Goal: Task Accomplishment & Management: Complete application form

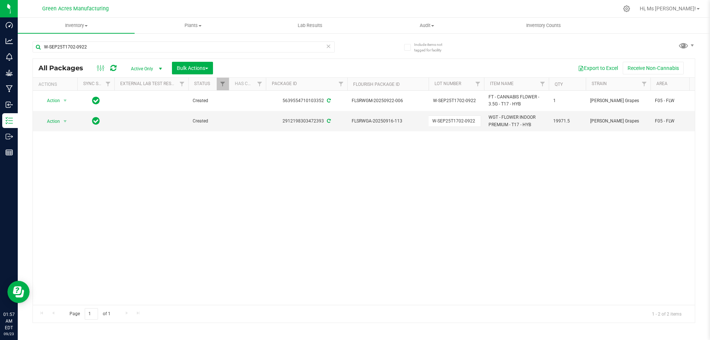
click at [462, 183] on div "Action Action Adjust qty Create package Edit attributes Global inventory Locate…" at bounding box center [364, 198] width 662 height 214
click at [70, 29] on uib-tab-heading "Inventory All packages All inventory Waste log Create inventory" at bounding box center [76, 26] width 117 height 16
click at [92, 91] on li "From bill of materials" at bounding box center [76, 89] width 117 height 9
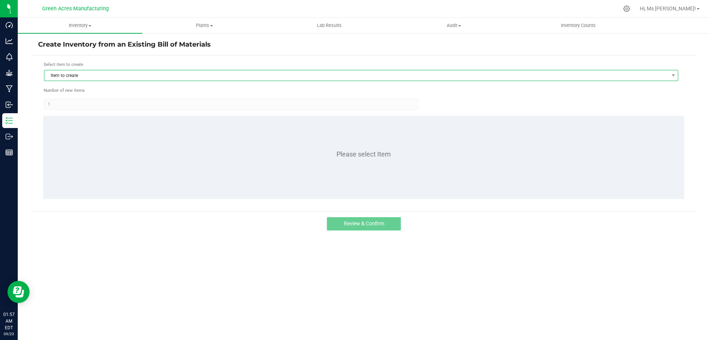
click at [98, 78] on span "Item to create" at bounding box center [356, 75] width 624 height 10
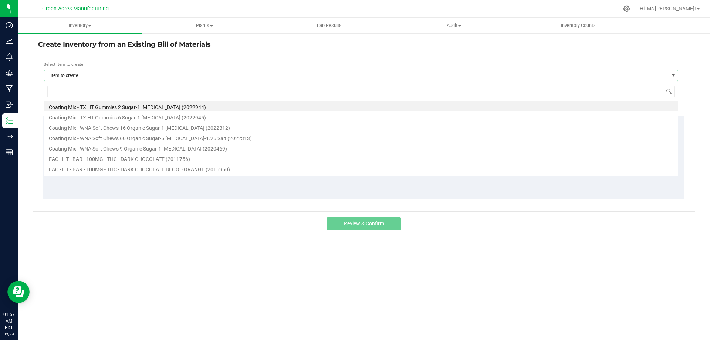
scroll to position [11, 634]
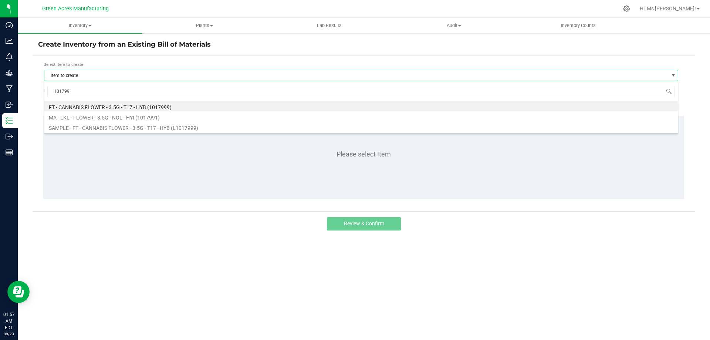
type input "1017999"
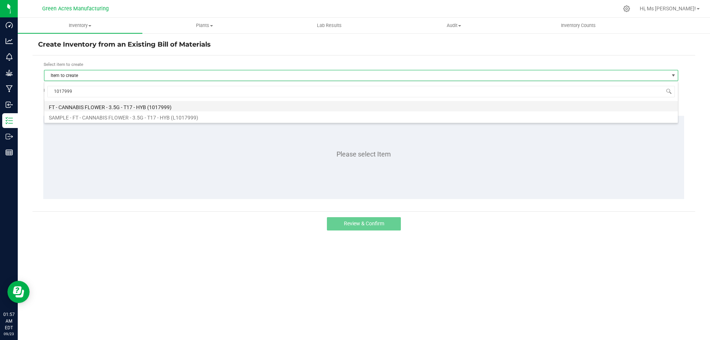
click at [124, 104] on li "FT - CANNABIS FLOWER - 3.5G - T17 - HYB (1017999)" at bounding box center [360, 106] width 633 height 10
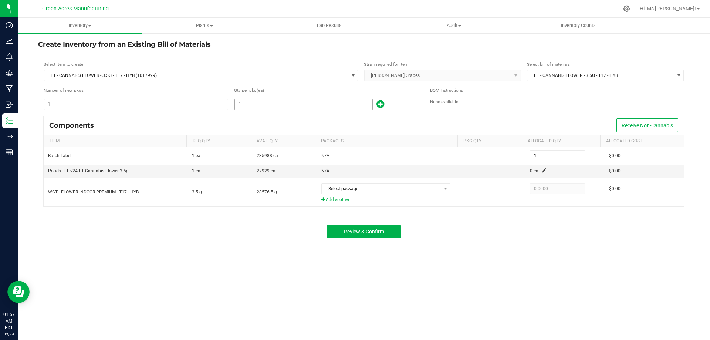
click at [264, 104] on input "1" at bounding box center [304, 104] width 138 height 10
type input "5"
type input "53"
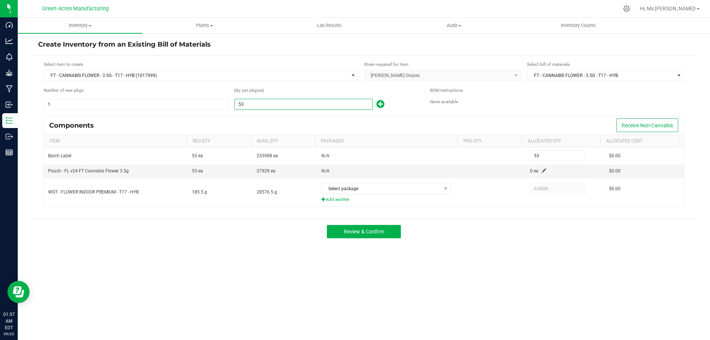
type input "531"
type input "5313"
type input "5,313"
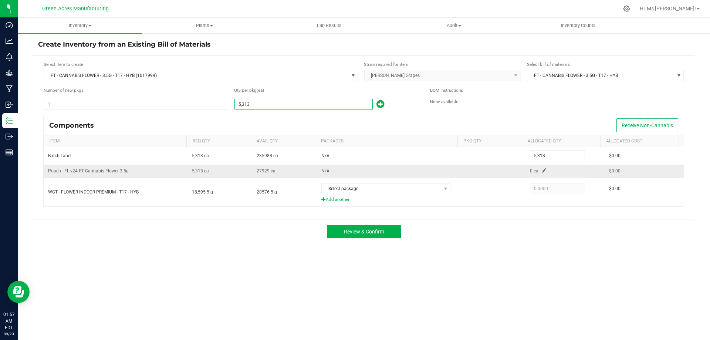
click at [542, 173] on span at bounding box center [544, 170] width 4 height 4
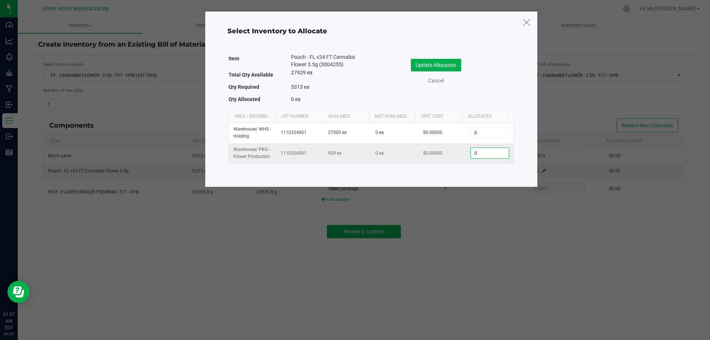
click at [471, 157] on input "0" at bounding box center [490, 153] width 38 height 10
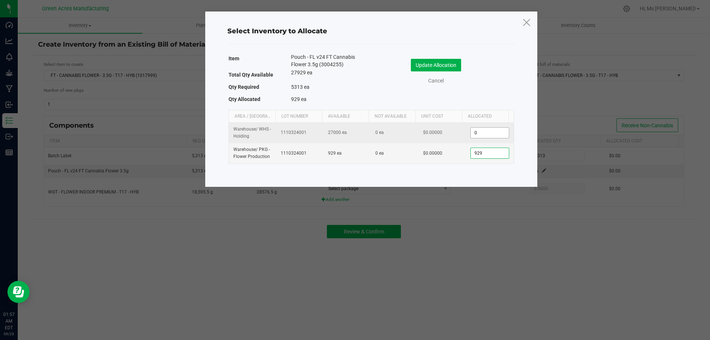
type input "929"
click at [479, 131] on input "0" at bounding box center [490, 133] width 38 height 10
click at [479, 131] on input "4200" at bounding box center [490, 133] width 38 height 10
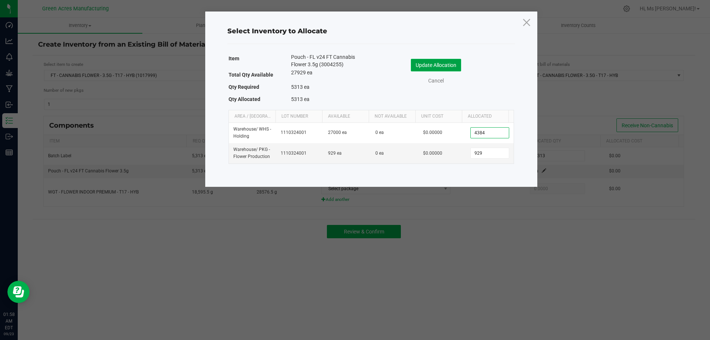
type input "4,384"
click at [424, 61] on button "Update Allocation" at bounding box center [436, 65] width 50 height 13
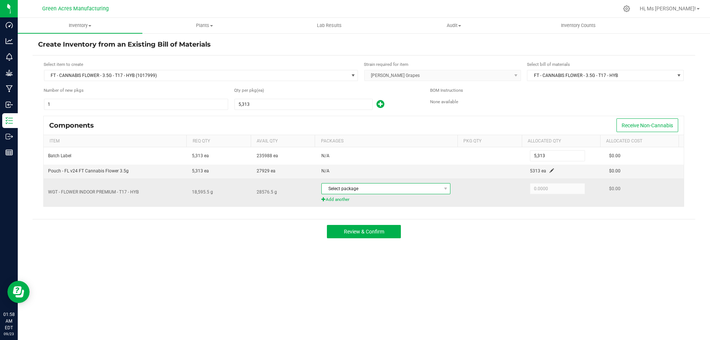
click at [441, 186] on span at bounding box center [445, 188] width 9 height 10
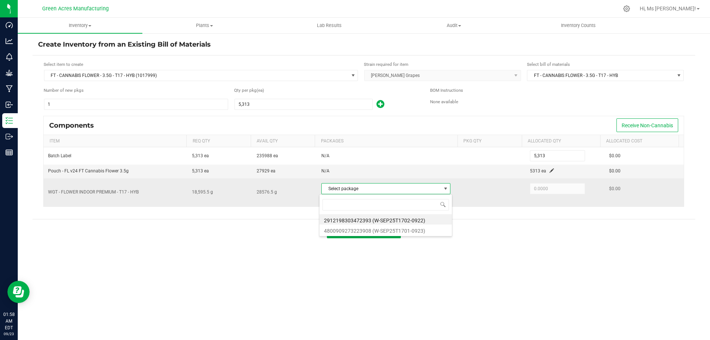
scroll to position [11, 128]
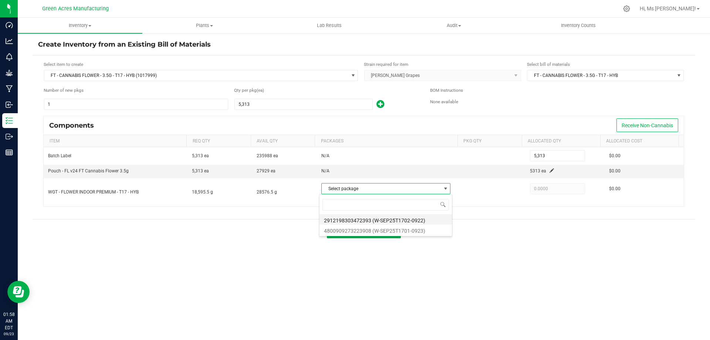
click at [409, 220] on li "2912198303472393 (W-SEP25T1702-0922)" at bounding box center [386, 219] width 132 height 10
type input "18,595.5000"
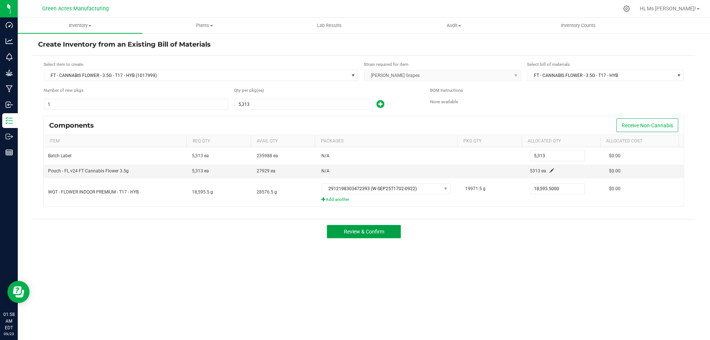
click at [387, 225] on button "Review & Confirm" at bounding box center [364, 231] width 74 height 13
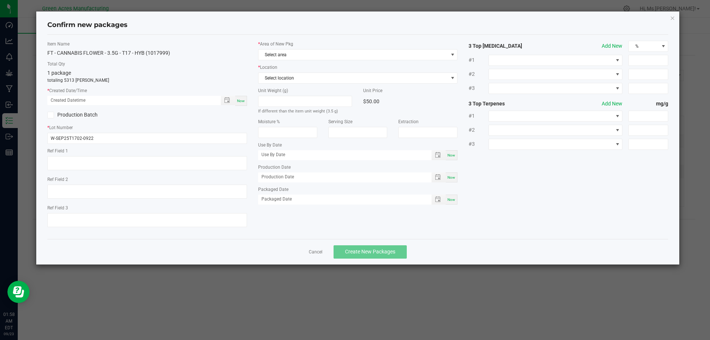
click at [244, 99] on span "Now" at bounding box center [241, 101] width 8 height 4
type input "[DATE] 01:58 AM"
click at [272, 54] on span "Select area" at bounding box center [354, 55] width 190 height 10
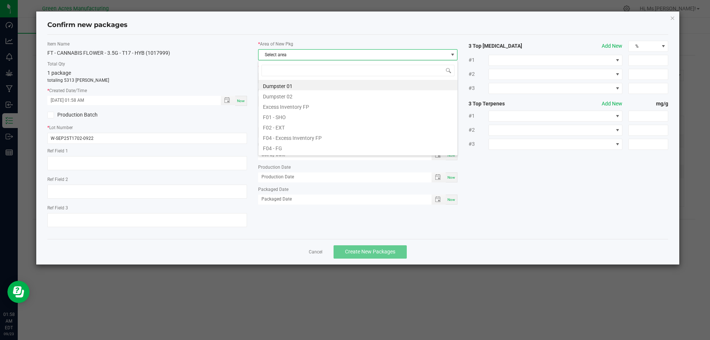
scroll to position [11, 200]
click at [319, 149] on li "F04 - FG" at bounding box center [358, 147] width 199 height 10
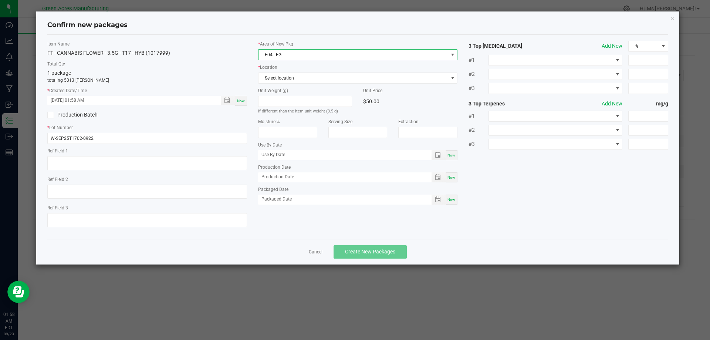
click at [274, 50] on span "F04 - FG" at bounding box center [354, 55] width 190 height 10
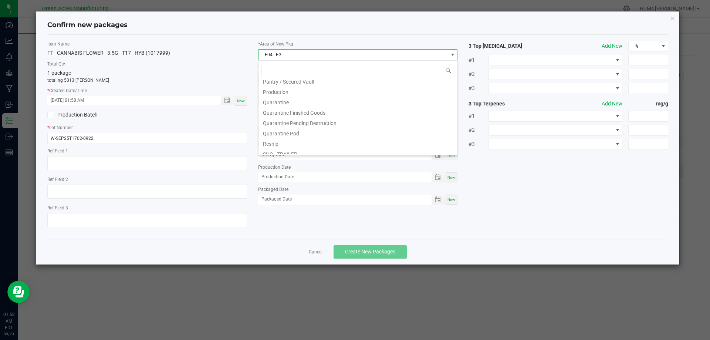
scroll to position [185, 0]
click at [302, 116] on li "Pantry / Secured Vault" at bounding box center [358, 117] width 199 height 10
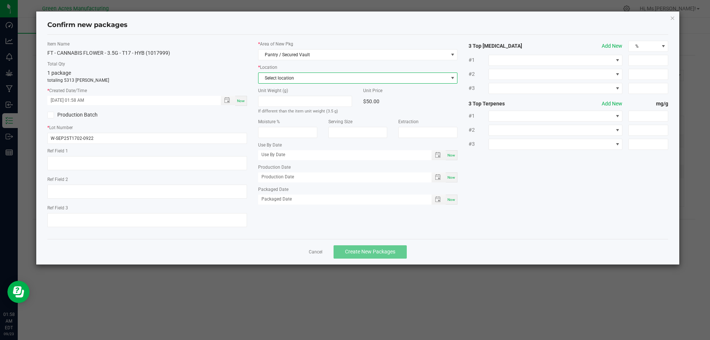
click at [278, 80] on span "Select location" at bounding box center [354, 78] width 190 height 10
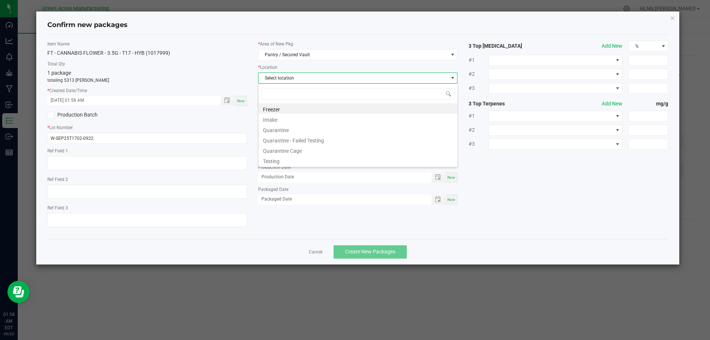
scroll to position [11, 200]
click at [287, 123] on li "Intake" at bounding box center [358, 119] width 199 height 10
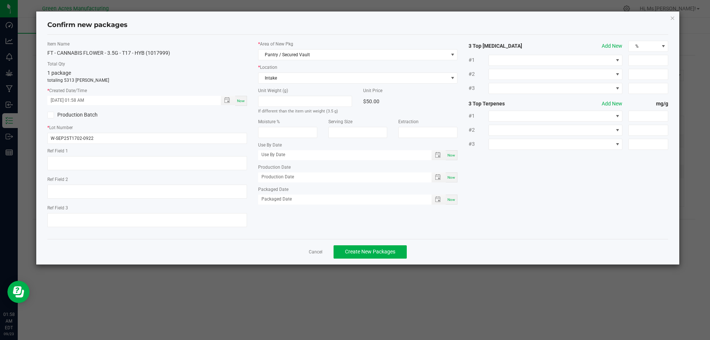
click at [228, 121] on div "Item Name FT - CANNABIS FLOWER - 3.5G - T17 - HYB (1017999) Total Qty 1 package…" at bounding box center [147, 137] width 211 height 192
click at [396, 251] on button "Create New Packages" at bounding box center [370, 251] width 73 height 13
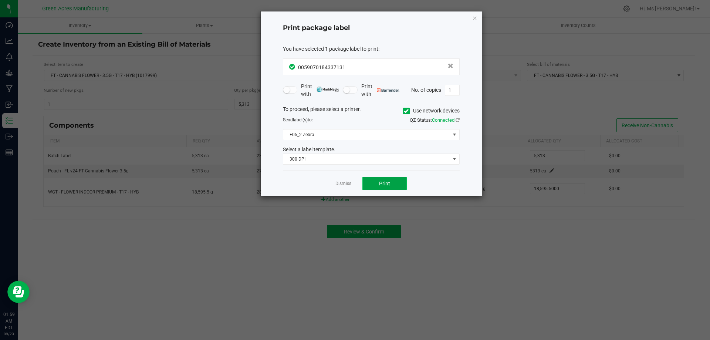
click at [391, 182] on button "Print" at bounding box center [384, 183] width 44 height 13
click at [382, 183] on span "Print" at bounding box center [384, 183] width 11 height 6
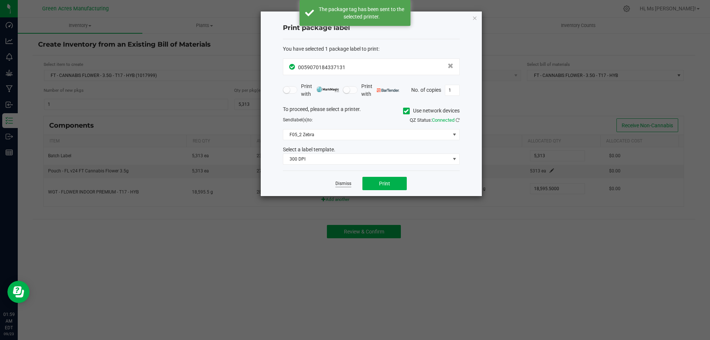
click at [349, 186] on link "Dismiss" at bounding box center [343, 183] width 16 height 6
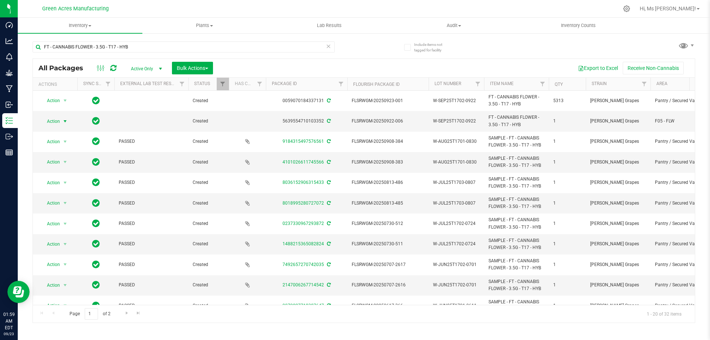
click at [54, 124] on span "Action" at bounding box center [50, 121] width 20 height 10
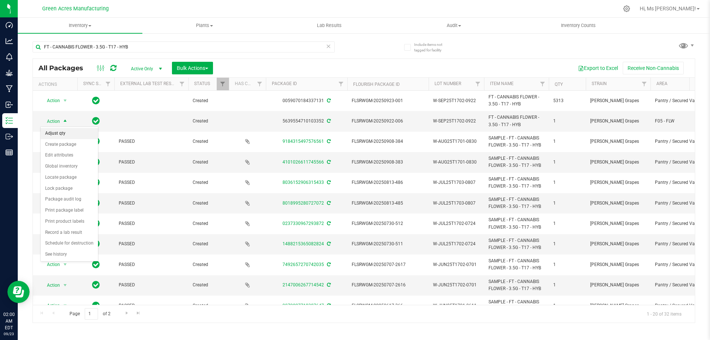
click at [57, 132] on li "Adjust qty" at bounding box center [69, 133] width 57 height 11
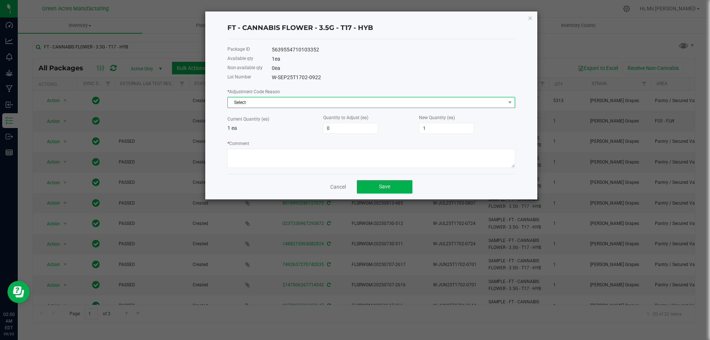
click at [252, 106] on span "Select" at bounding box center [367, 102] width 278 height 10
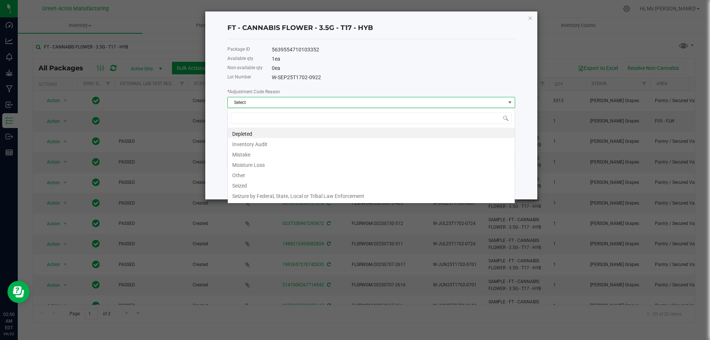
scroll to position [11, 288]
click at [247, 133] on li "Depleted" at bounding box center [371, 133] width 287 height 10
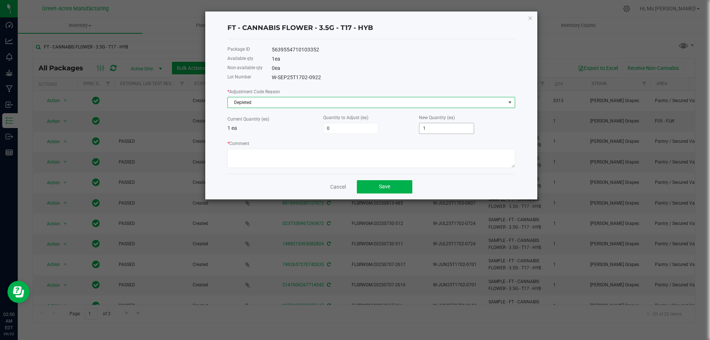
click at [452, 127] on input "1" at bounding box center [446, 128] width 54 height 10
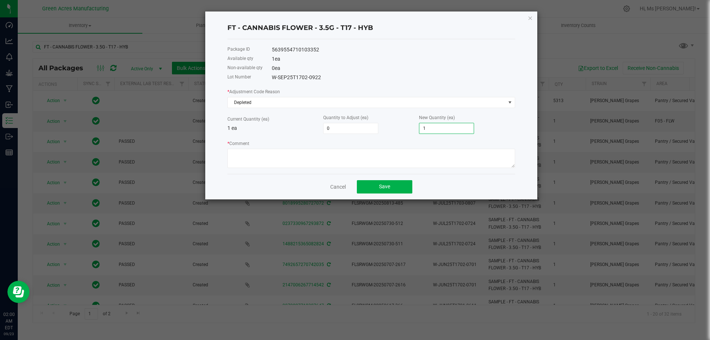
click at [452, 127] on input "1" at bounding box center [446, 128] width 54 height 10
type input "-1"
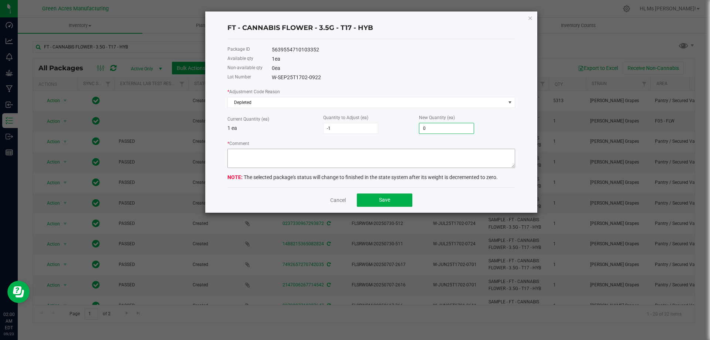
type input "0"
click at [444, 154] on textarea "* Comment" at bounding box center [371, 158] width 288 height 19
type textarea "Z"
type textarea "Zeroing out 1 of 1 package"
click at [403, 200] on button "Save" at bounding box center [384, 199] width 55 height 13
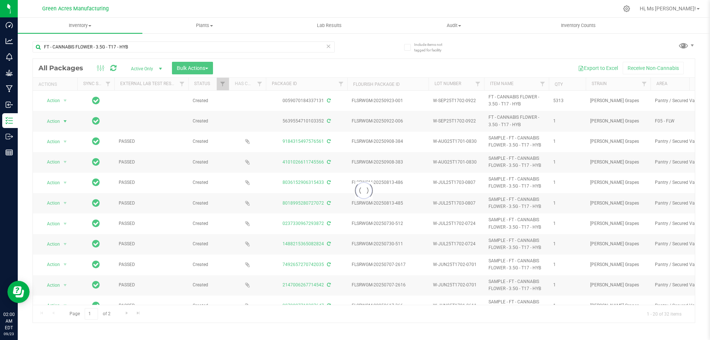
click at [329, 48] on icon at bounding box center [328, 45] width 5 height 9
click at [287, 47] on input "text" at bounding box center [184, 46] width 302 height 11
type input "2912198303472393"
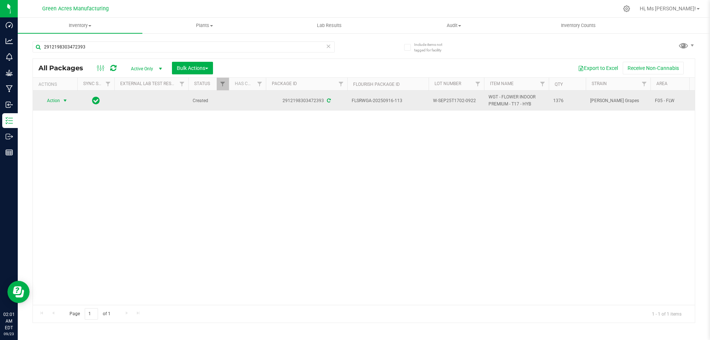
click at [54, 101] on span "Action" at bounding box center [50, 100] width 20 height 10
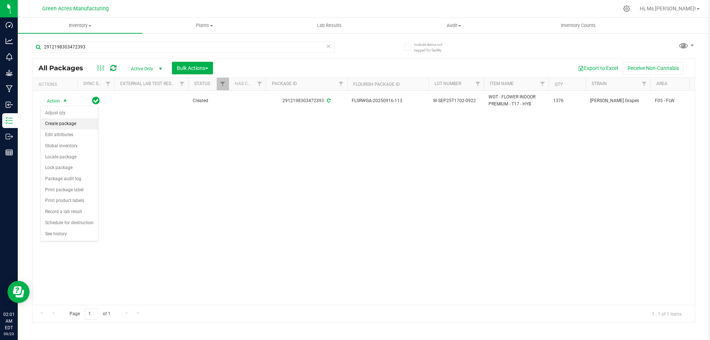
click at [83, 128] on li "Create package" at bounding box center [69, 123] width 57 height 11
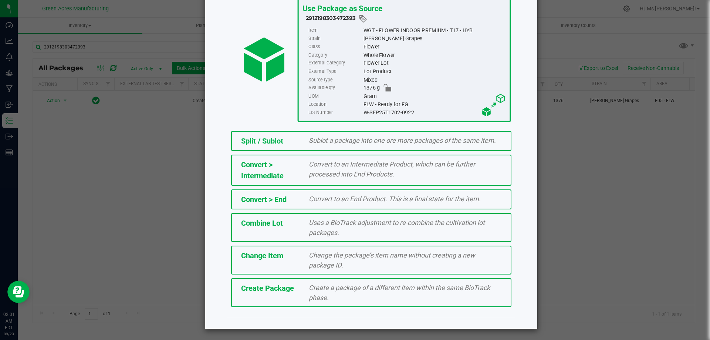
scroll to position [53, 0]
click at [313, 290] on span "Create a package of a different item within the same BioTrack phase." at bounding box center [399, 292] width 181 height 18
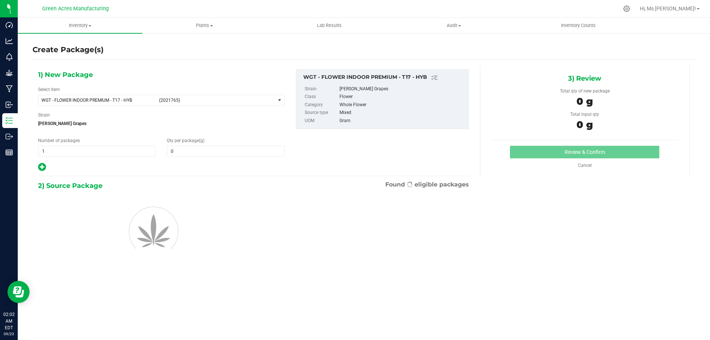
type input "0.0000"
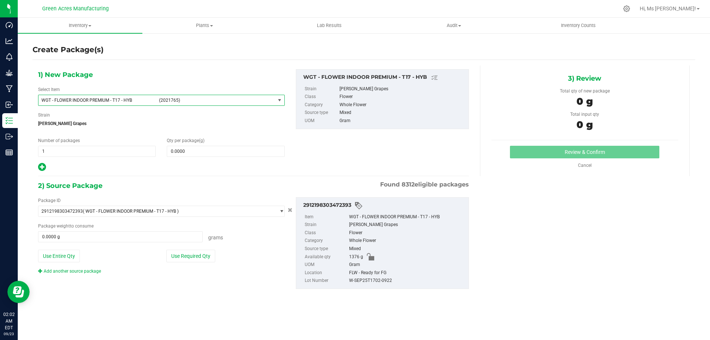
click at [73, 99] on span "WGT - FLOWER INDOOR PREMIUM - T17 - HYB" at bounding box center [97, 100] width 113 height 5
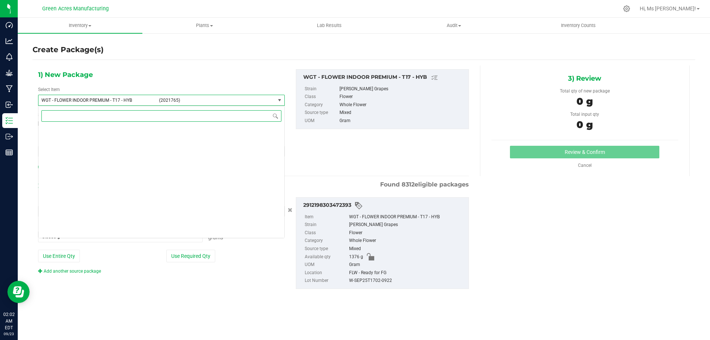
scroll to position [165015, 0]
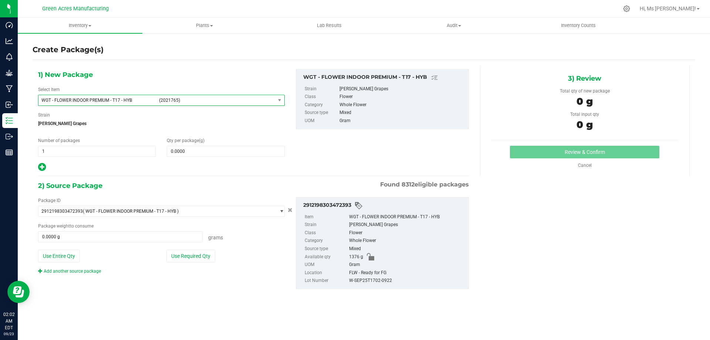
click at [202, 80] on div "1) New Package Select Item WGT - FLOWER INDOOR PREMIUM - T17 - HYB (2021765) WG…" at bounding box center [162, 120] width 258 height 103
click at [210, 147] on span at bounding box center [226, 151] width 118 height 11
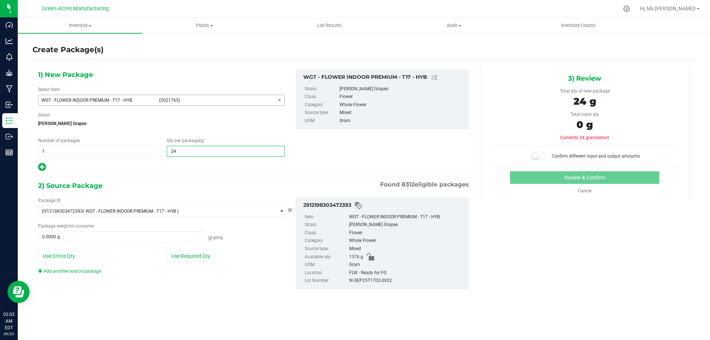
type input "240"
type input "240.0000"
click at [192, 267] on div "Package ID 2912198303472393 ( WGT - FLOWER INDOOR PREMIUM - T17 - HYB ) 0000518…" at bounding box center [162, 235] width 258 height 77
click at [193, 260] on button "Use Required Qty" at bounding box center [190, 256] width 49 height 13
type input "240.0000 g"
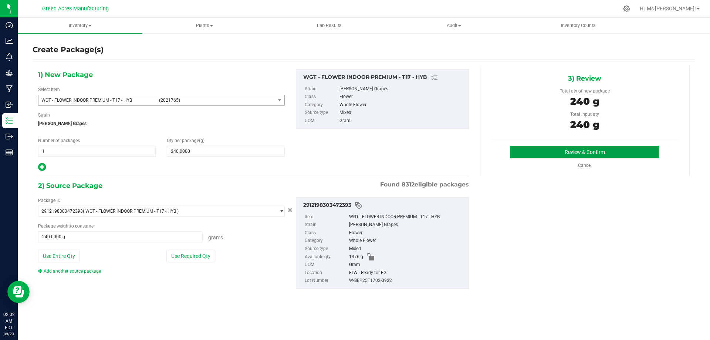
click at [563, 153] on button "Review & Confirm" at bounding box center [584, 152] width 149 height 13
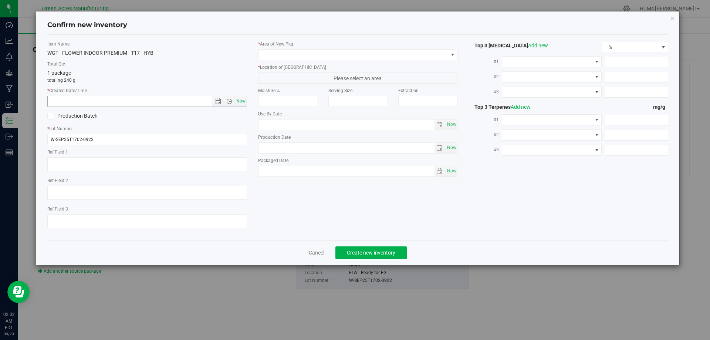
click at [244, 99] on span "Now" at bounding box center [240, 101] width 13 height 11
type input "[DATE] 2:02 AM"
click at [284, 54] on span at bounding box center [354, 55] width 190 height 10
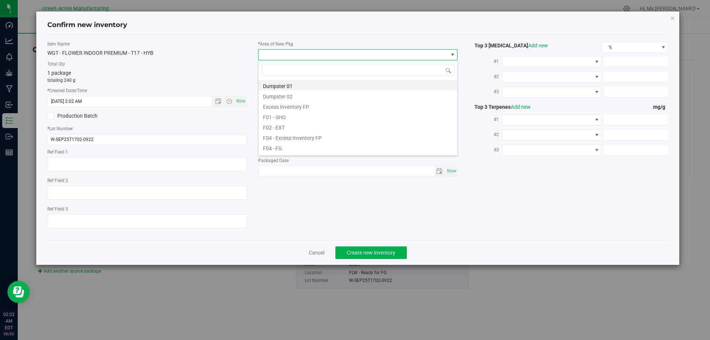
scroll to position [11, 200]
click at [302, 147] on li "F04 - FG" at bounding box center [358, 147] width 199 height 10
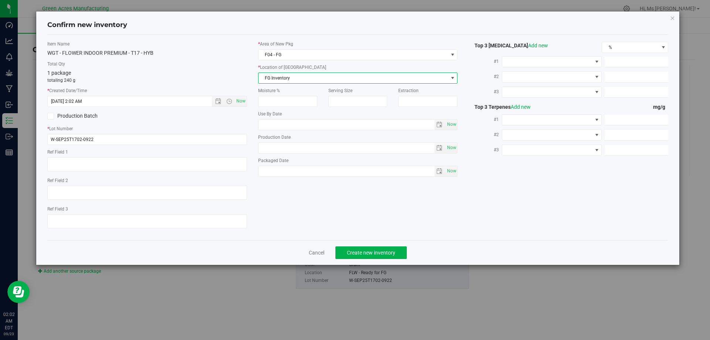
click at [309, 73] on span "FG Inventory" at bounding box center [354, 78] width 190 height 10
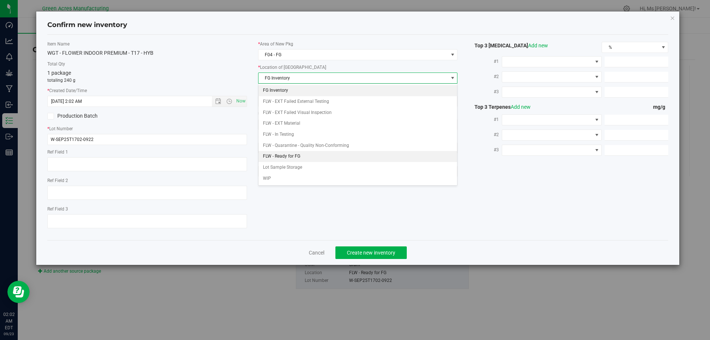
click at [307, 155] on li "FLW - Ready for FG" at bounding box center [358, 156] width 199 height 11
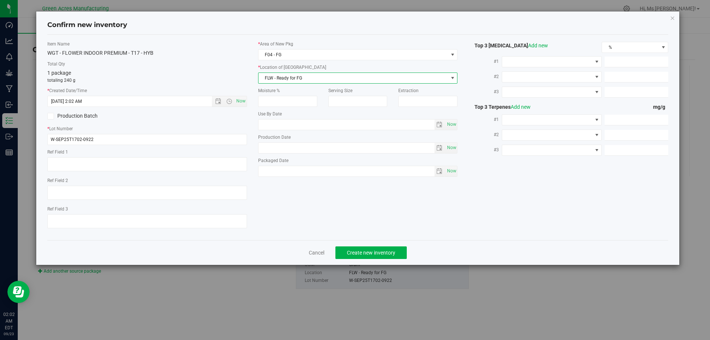
click at [286, 218] on div "Item Name WGT - FLOWER INDOOR PREMIUM - T17 - HYB Total Qty 1 package totaling …" at bounding box center [358, 137] width 632 height 193
click at [391, 250] on span "Create new inventory" at bounding box center [371, 253] width 48 height 6
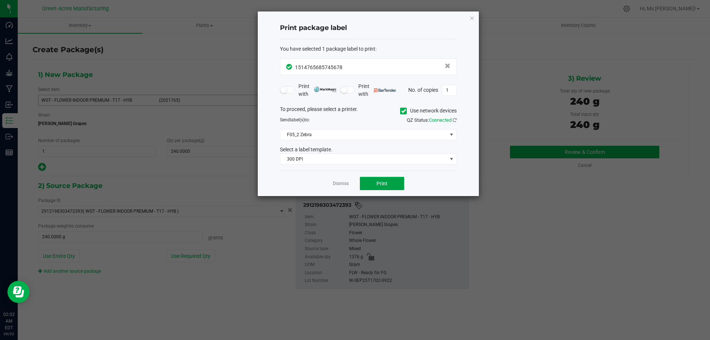
click at [367, 182] on button "Print" at bounding box center [382, 183] width 44 height 13
click at [341, 183] on link "Dismiss" at bounding box center [341, 183] width 16 height 6
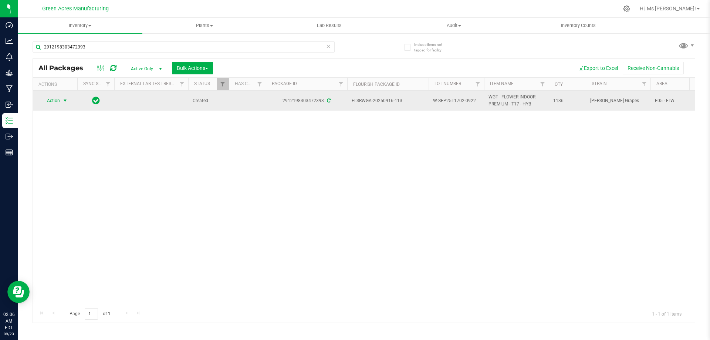
click at [55, 99] on span "Action" at bounding box center [50, 100] width 20 height 10
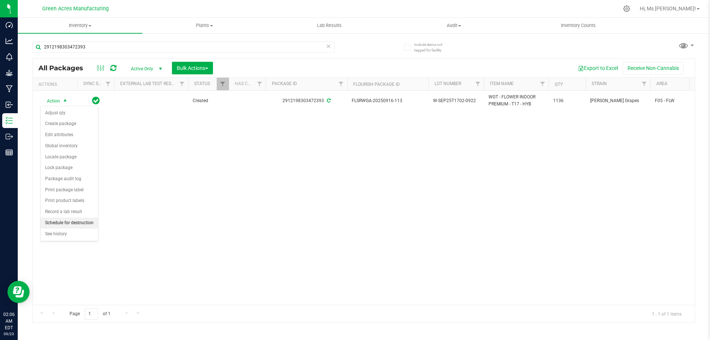
click at [72, 223] on li "Schedule for destruction" at bounding box center [69, 222] width 57 height 11
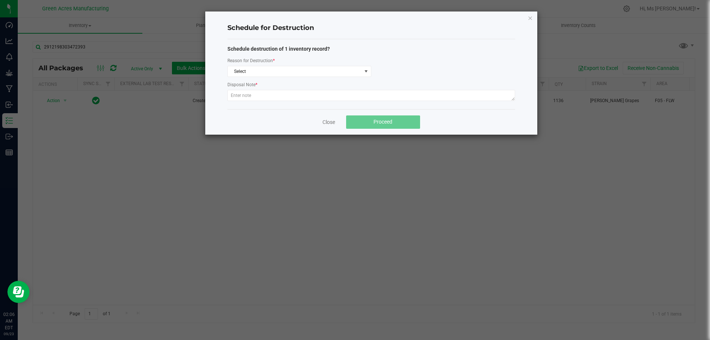
click at [290, 78] on div "Schedule destruction of 1 inventory record? Reason for Destruction * Select Dis…" at bounding box center [371, 74] width 288 height 58
click at [296, 74] on span "Select" at bounding box center [295, 71] width 134 height 10
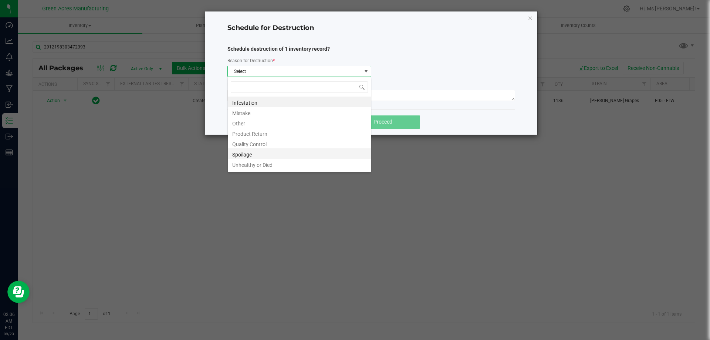
scroll to position [9, 0]
click at [284, 166] on li "Waste" at bounding box center [299, 165] width 143 height 10
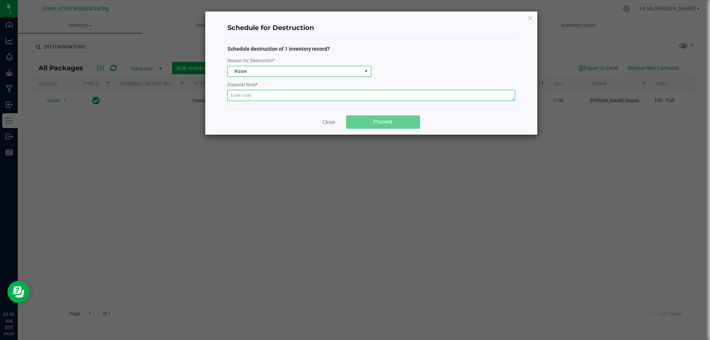
click at [240, 91] on textarea at bounding box center [371, 95] width 288 height 11
click at [241, 92] on textarea at bounding box center [371, 95] width 288 height 11
paste textarea "WASTE FROM WHOLE FLOWER PACKING PROCESS"
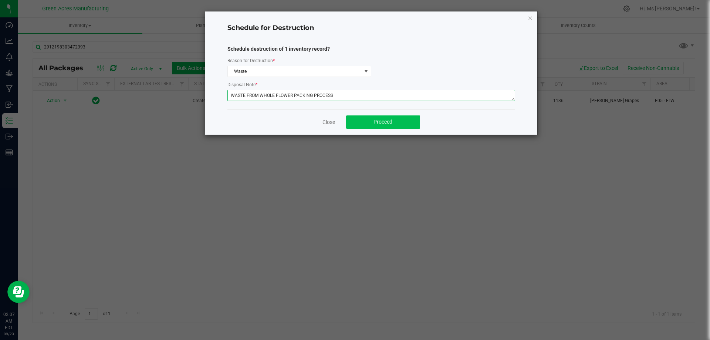
type textarea "WASTE FROM WHOLE FLOWER PACKING PROCESS"
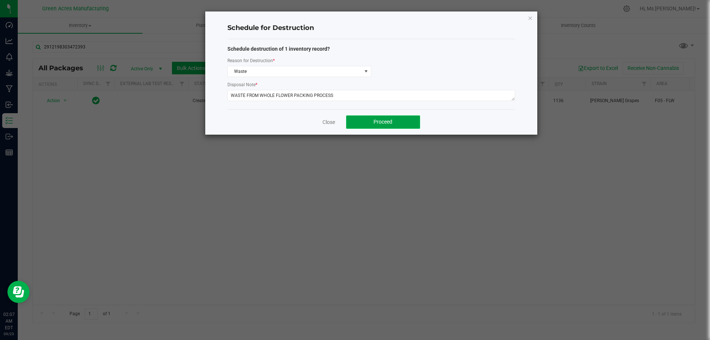
click at [389, 124] on span "Proceed" at bounding box center [383, 122] width 19 height 6
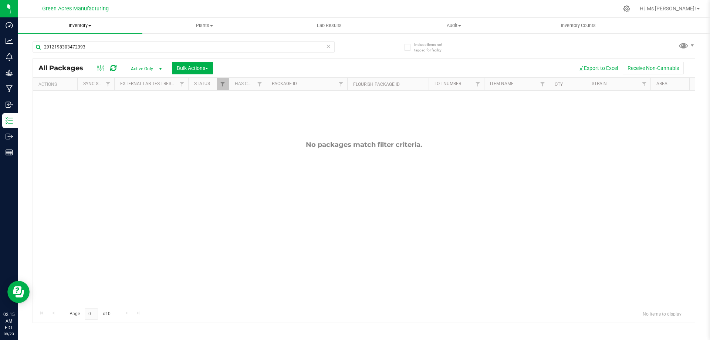
click at [82, 24] on span "Inventory" at bounding box center [80, 25] width 125 height 7
click at [101, 91] on li "From bill of materials" at bounding box center [80, 89] width 125 height 9
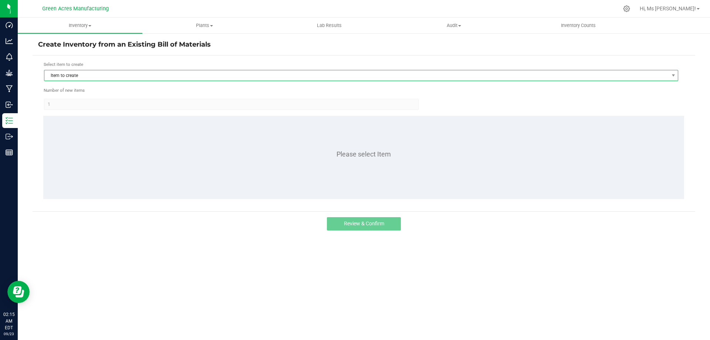
click at [165, 73] on span "Item to create" at bounding box center [356, 75] width 624 height 10
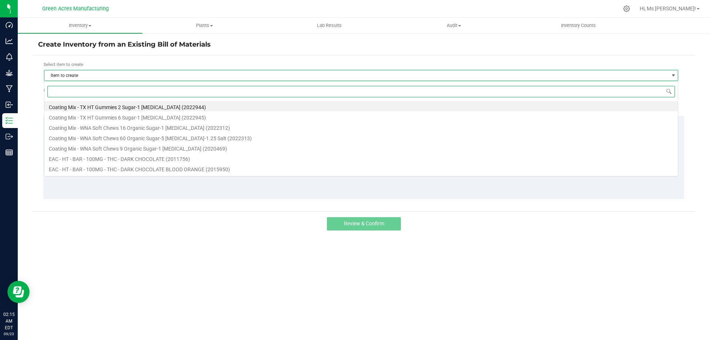
scroll to position [11, 634]
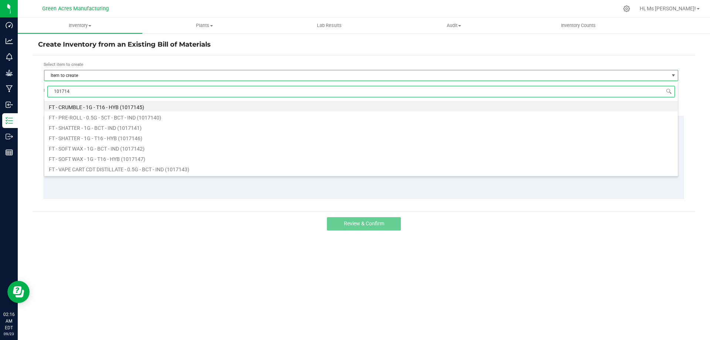
type input "1017140"
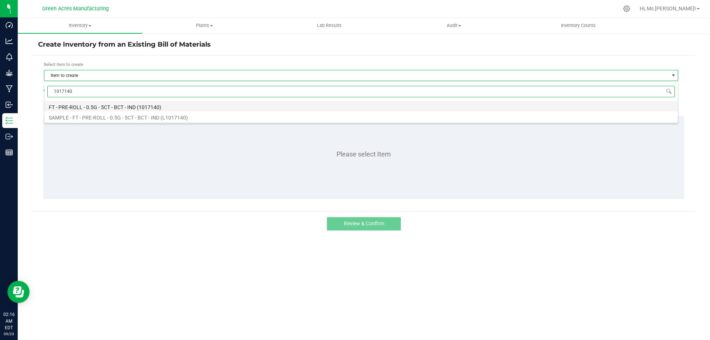
click at [150, 103] on li "FT - PRE-ROLL - 0.5G - 5CT - BCT - IND (1017140)" at bounding box center [360, 106] width 633 height 10
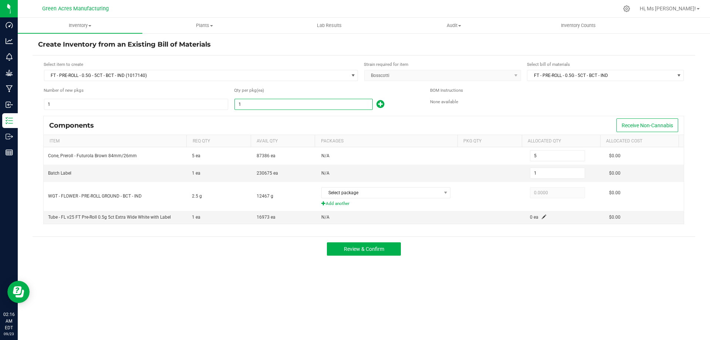
click at [285, 99] on input "1" at bounding box center [304, 104] width 138 height 10
type input "19"
type input "95"
type input "19"
type input "196"
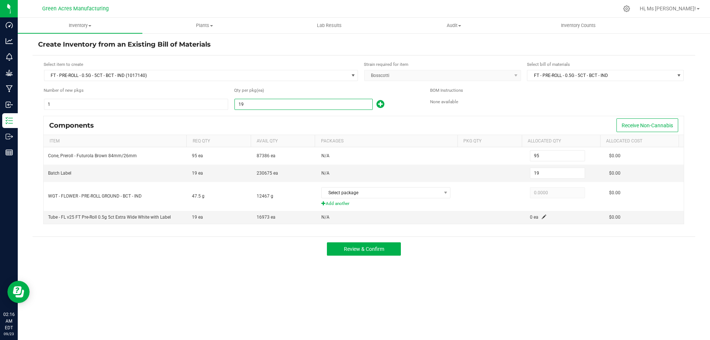
type input "980"
type input "196"
type input "1963"
type input "9,815"
type input "1,963"
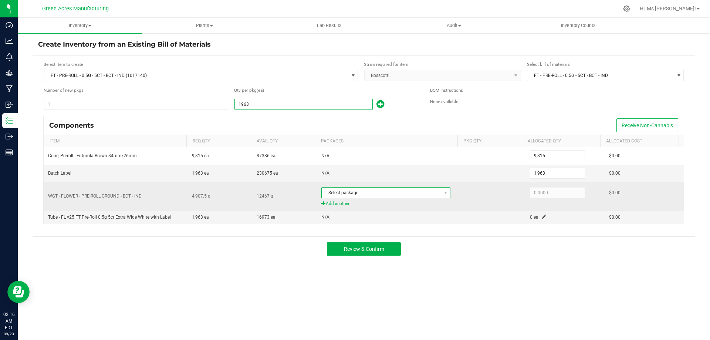
type input "1,963"
click at [409, 195] on span "Select package" at bounding box center [381, 192] width 119 height 10
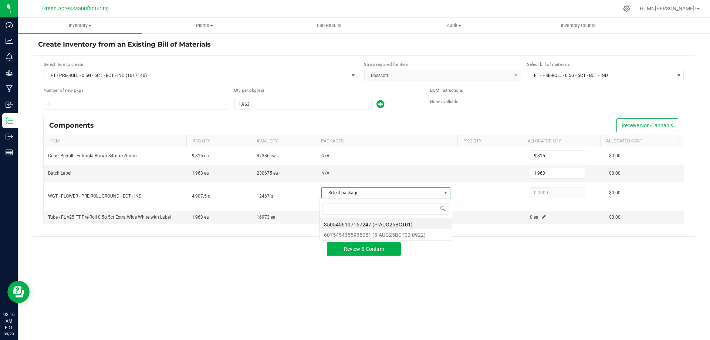
scroll to position [11, 128]
click at [430, 237] on li "6075454355935051 (5-AUG25BCT02-0922)" at bounding box center [386, 234] width 132 height 10
type input "4,907.5000"
click at [542, 214] on span at bounding box center [544, 216] width 4 height 4
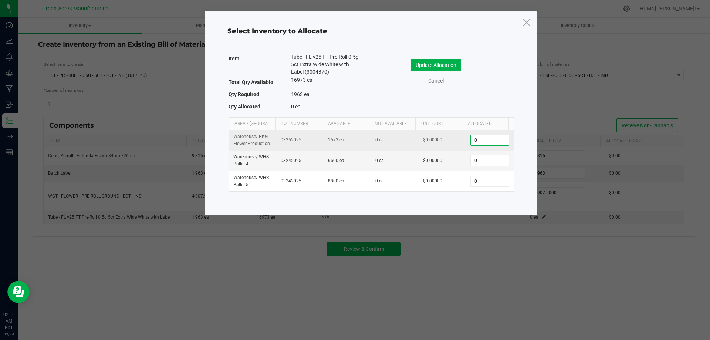
click at [484, 138] on input "0" at bounding box center [490, 140] width 38 height 10
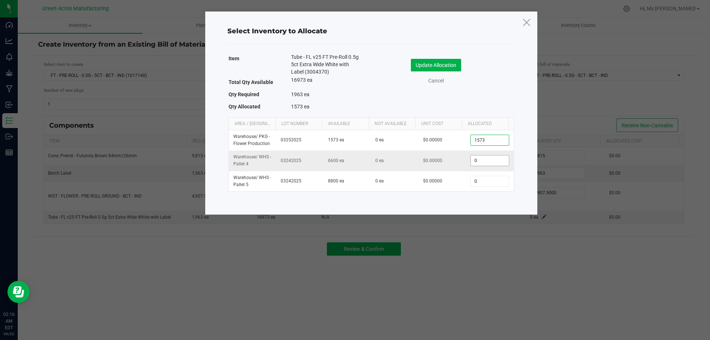
type input "1,573"
click at [484, 162] on input "0" at bounding box center [490, 160] width 38 height 10
type input "390"
click at [452, 63] on button "Update Allocation" at bounding box center [436, 65] width 50 height 13
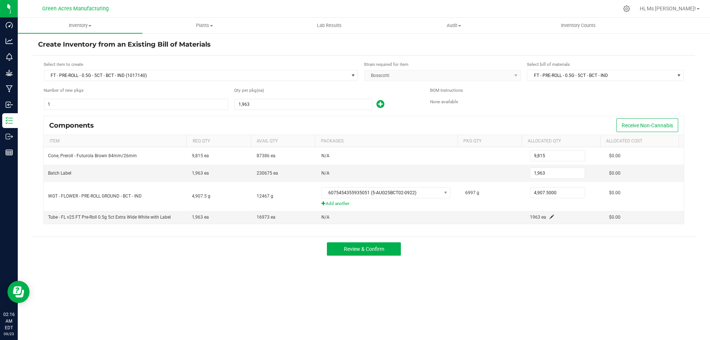
click at [568, 253] on div "Review & Confirm" at bounding box center [364, 248] width 663 height 25
click at [390, 247] on button "Review & Confirm" at bounding box center [364, 248] width 74 height 13
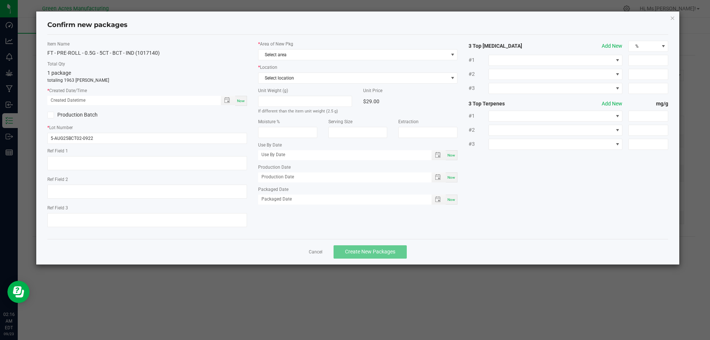
click at [244, 101] on span "Now" at bounding box center [241, 101] width 8 height 4
type input "[DATE] 02:16 AM"
click at [297, 58] on span "Select area" at bounding box center [354, 55] width 190 height 10
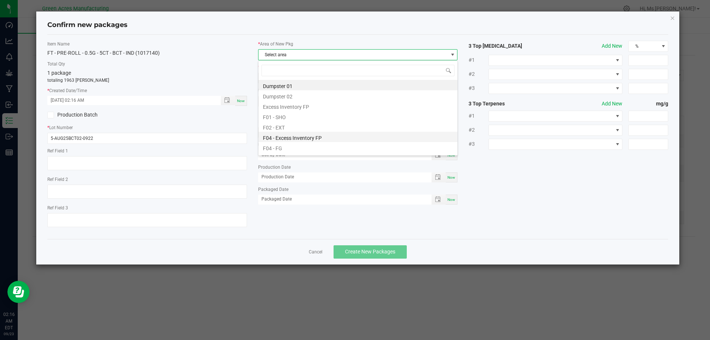
scroll to position [185, 0]
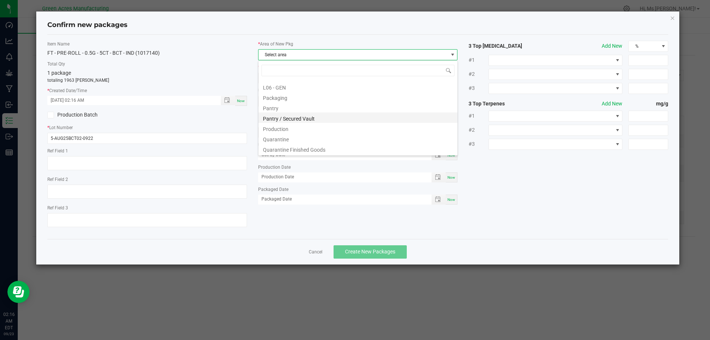
click at [292, 115] on li "Pantry / Secured Vault" at bounding box center [358, 117] width 199 height 10
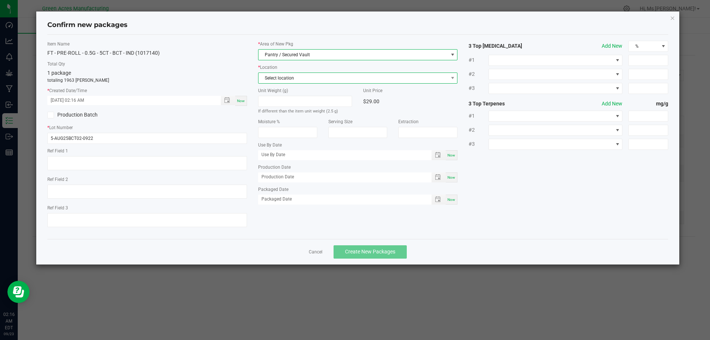
click at [309, 79] on span "Select location" at bounding box center [354, 78] width 190 height 10
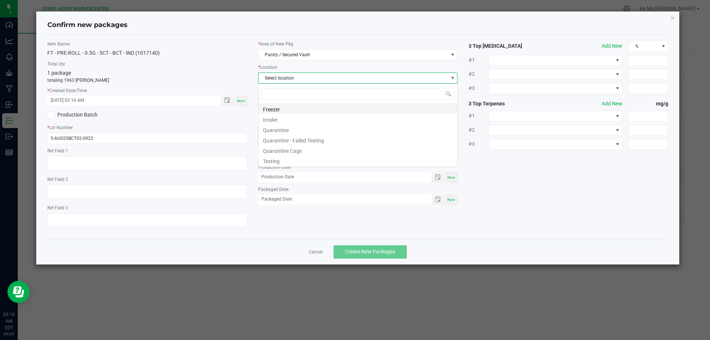
scroll to position [11, 200]
click at [288, 115] on li "Intake" at bounding box center [358, 119] width 199 height 10
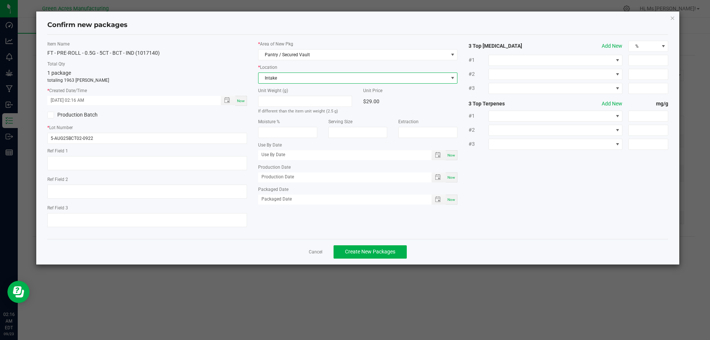
click at [246, 115] on div "Production Batch" at bounding box center [147, 114] width 211 height 11
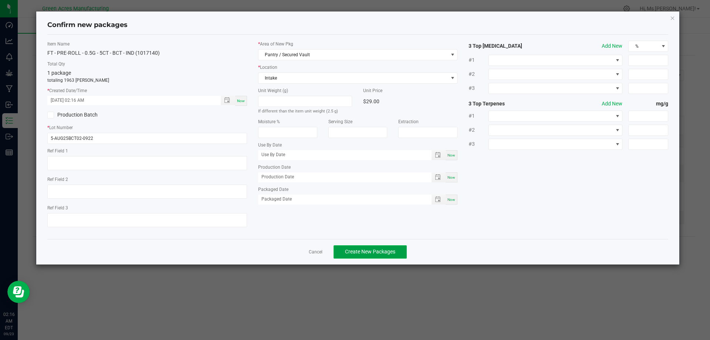
click at [397, 257] on button "Create New Packages" at bounding box center [370, 251] width 73 height 13
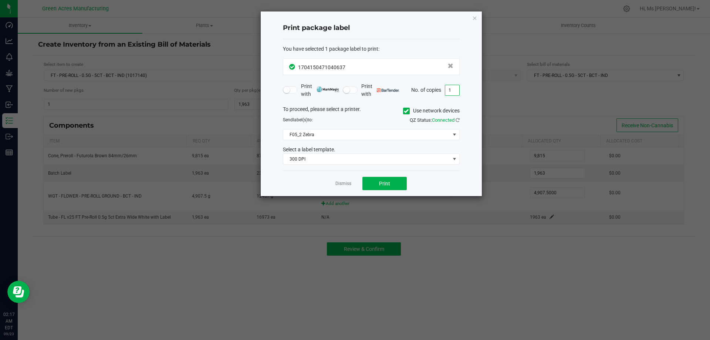
click at [451, 91] on input "1" at bounding box center [452, 90] width 14 height 10
type input "2"
click at [387, 186] on span "Print" at bounding box center [384, 183] width 11 height 6
click at [349, 182] on link "Dismiss" at bounding box center [343, 183] width 16 height 6
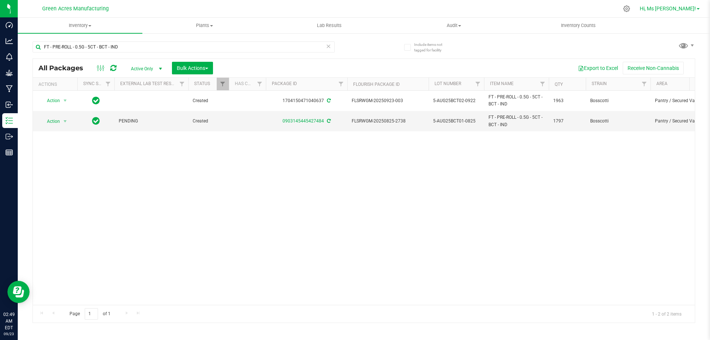
click at [643, 7] on span "Hi, Ms [PERSON_NAME]!" at bounding box center [668, 9] width 56 height 6
click at [640, 10] on span "Hi, Ms [PERSON_NAME]!" at bounding box center [668, 9] width 56 height 6
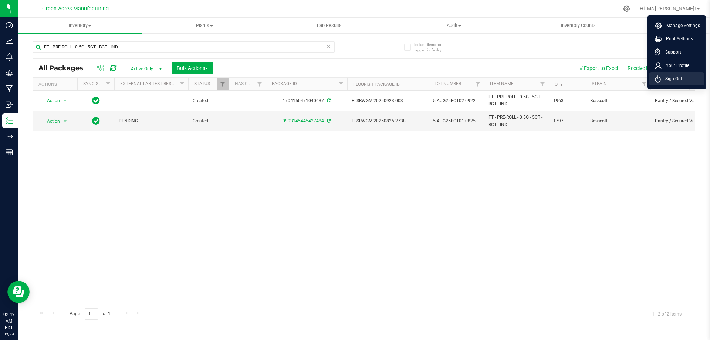
click at [665, 80] on span "Sign Out" at bounding box center [671, 78] width 21 height 7
